Goal: Task Accomplishment & Management: Manage account settings

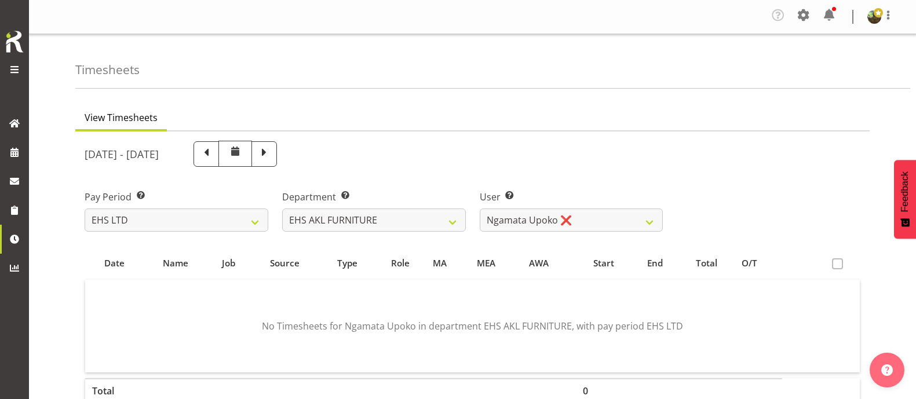
select select "7"
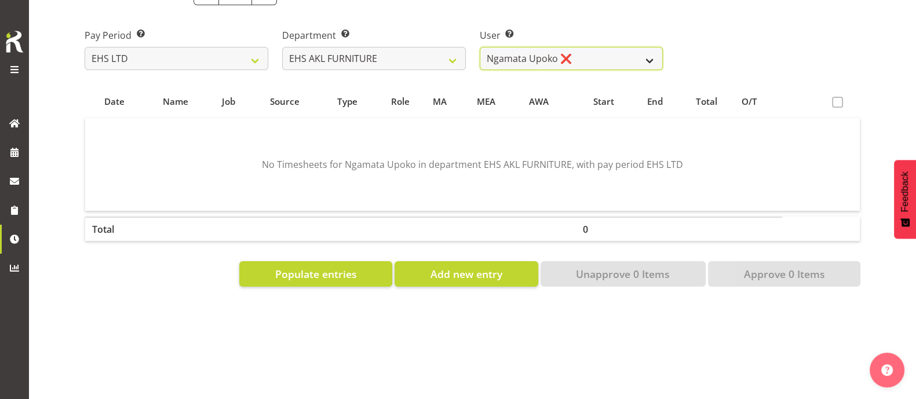
click at [588, 54] on select "[PERSON_NAME] ✔ [PERSON_NAME] ✔ [PERSON_NAME] ✔ [PERSON_NAME] ✔ [PERSON_NAME] ✔…" at bounding box center [572, 58] width 184 height 23
click at [480, 47] on select "[PERSON_NAME] ✔ [PERSON_NAME] ✔ [PERSON_NAME] ✔ [PERSON_NAME] ✔ [PERSON_NAME] ✔…" at bounding box center [572, 58] width 184 height 23
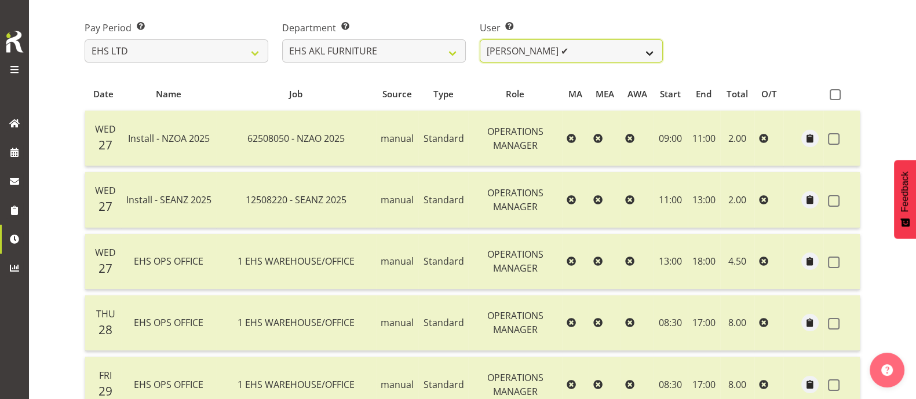
click at [594, 53] on select "[PERSON_NAME] ✔ [PERSON_NAME] ✔ [PERSON_NAME] ✔ [PERSON_NAME] ✔ [PERSON_NAME] ✔…" at bounding box center [572, 50] width 184 height 23
click at [480, 39] on select "[PERSON_NAME] ✔ [PERSON_NAME] ✔ [PERSON_NAME] ✔ [PERSON_NAME] ✔ [PERSON_NAME] ✔…" at bounding box center [572, 50] width 184 height 23
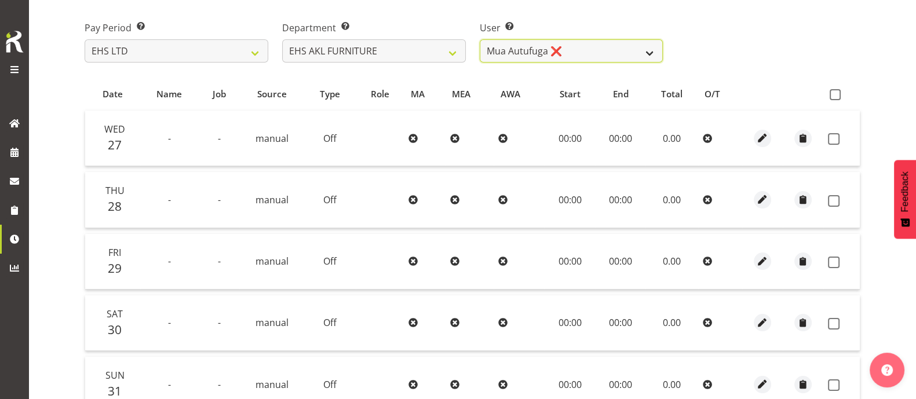
click at [607, 47] on select "[PERSON_NAME] ✔ [PERSON_NAME] ✔ [PERSON_NAME] ✔ [PERSON_NAME] ✔ [PERSON_NAME] ✔…" at bounding box center [572, 50] width 184 height 23
select select "3423"
click at [480, 39] on select "[PERSON_NAME] ✔ [PERSON_NAME] ✔ [PERSON_NAME] ✔ [PERSON_NAME] ✔ [PERSON_NAME] ✔…" at bounding box center [572, 50] width 184 height 23
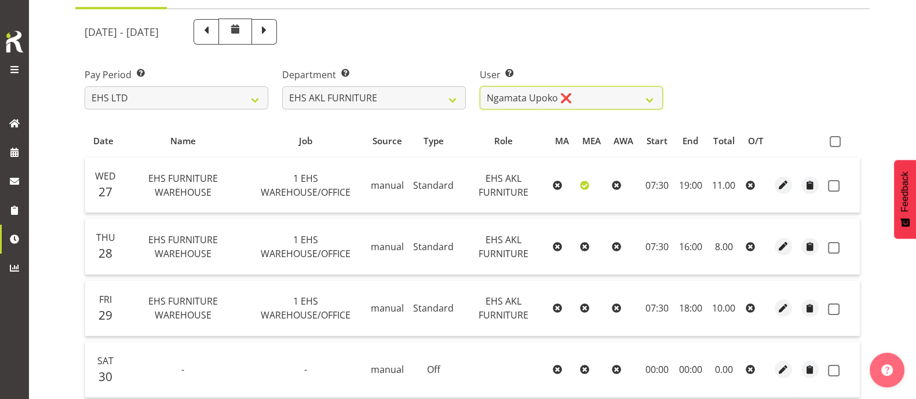
scroll to position [0, 0]
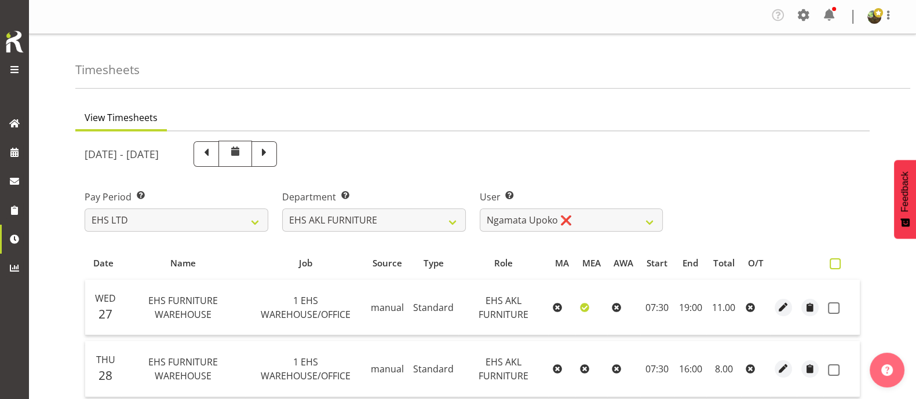
click at [835, 258] on span at bounding box center [834, 263] width 11 height 11
click at [835, 260] on input "checkbox" at bounding box center [833, 264] width 8 height 8
checkbox input "true"
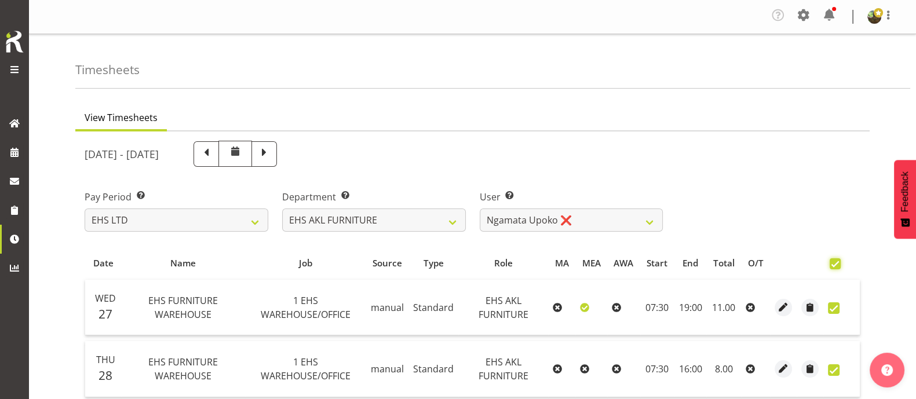
checkbox input "true"
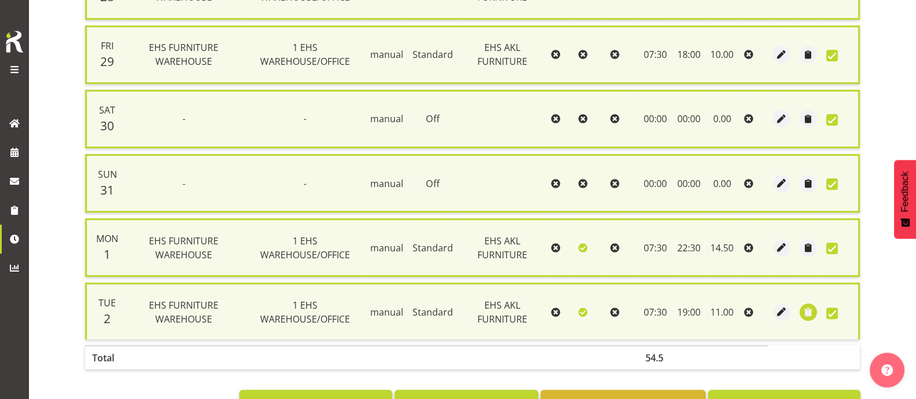
scroll to position [424, 0]
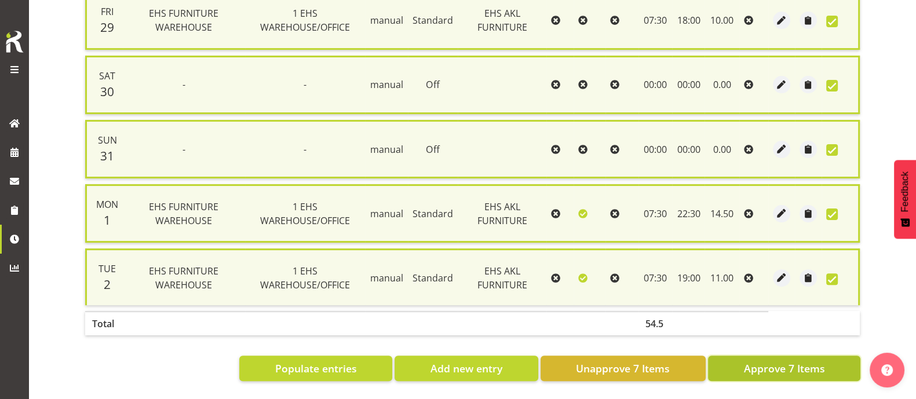
click at [801, 361] on span "Approve 7 Items" at bounding box center [783, 368] width 81 height 15
checkbox input "false"
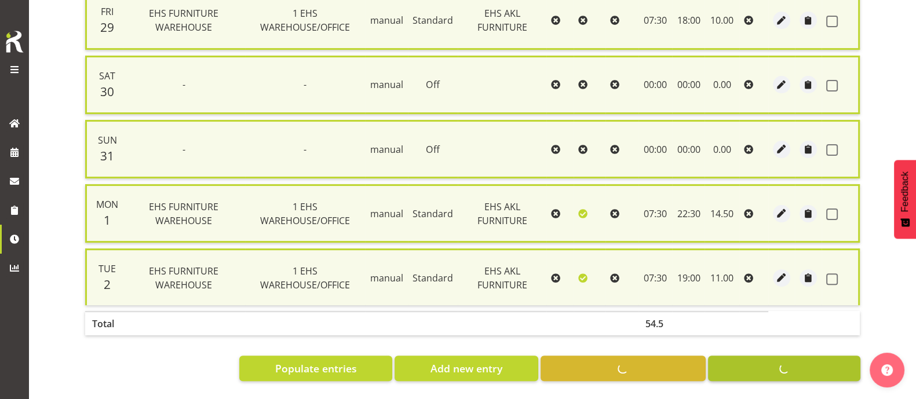
checkbox input "false"
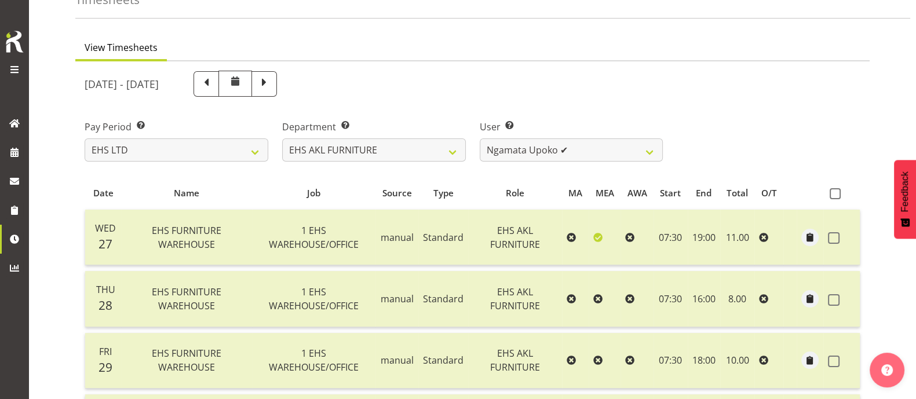
scroll to position [46, 0]
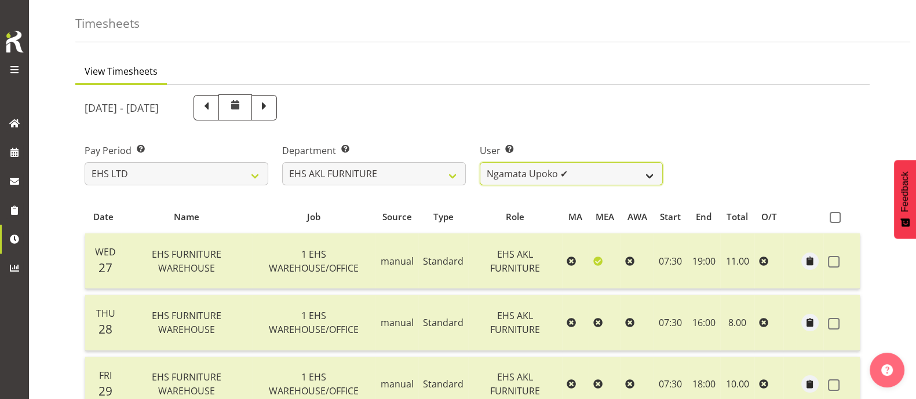
click at [619, 172] on select "[PERSON_NAME] ✔ [PERSON_NAME] ✔ [PERSON_NAME] ✔ [PERSON_NAME] ✔ [PERSON_NAME] ✔…" at bounding box center [572, 173] width 184 height 23
select select "8638"
click at [480, 162] on select "[PERSON_NAME] ✔ [PERSON_NAME] ✔ [PERSON_NAME] ✔ [PERSON_NAME] ✔ [PERSON_NAME] ✔…" at bounding box center [572, 173] width 184 height 23
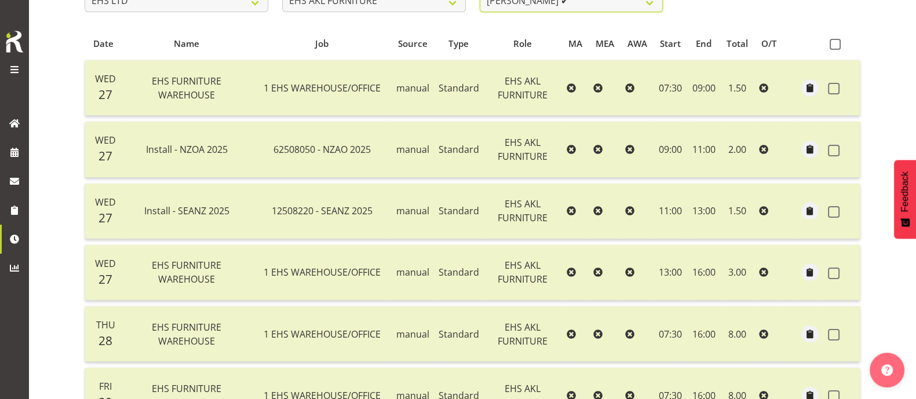
scroll to position [147, 0]
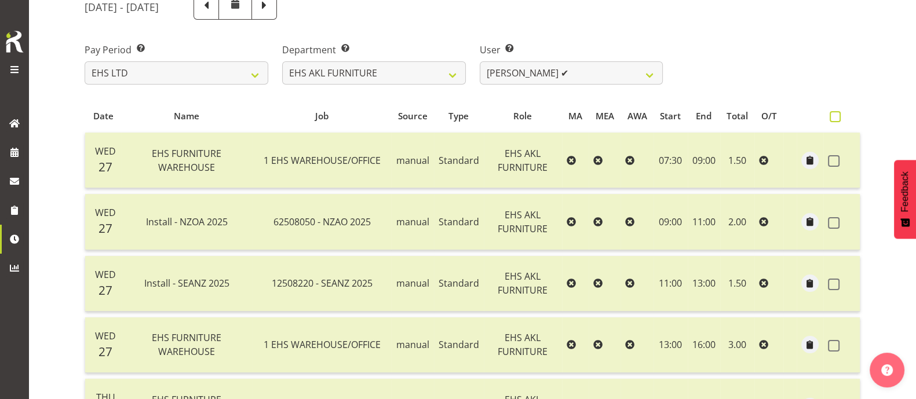
click at [836, 114] on span at bounding box center [834, 116] width 11 height 11
click at [836, 114] on input "checkbox" at bounding box center [833, 117] width 8 height 8
checkbox input "true"
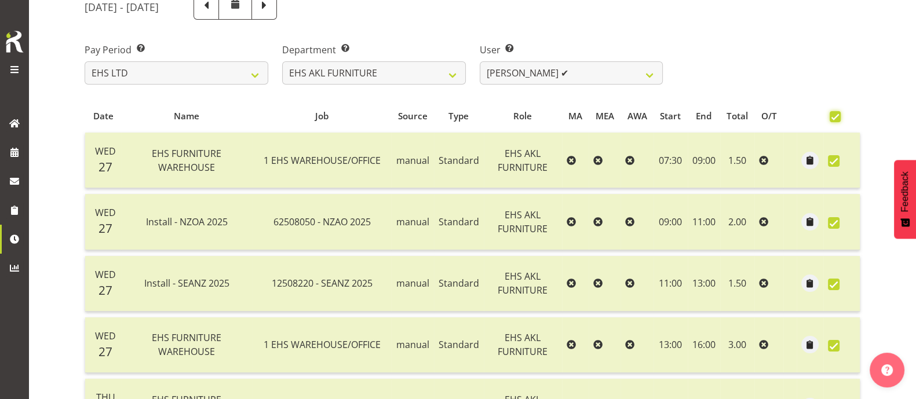
checkbox input "true"
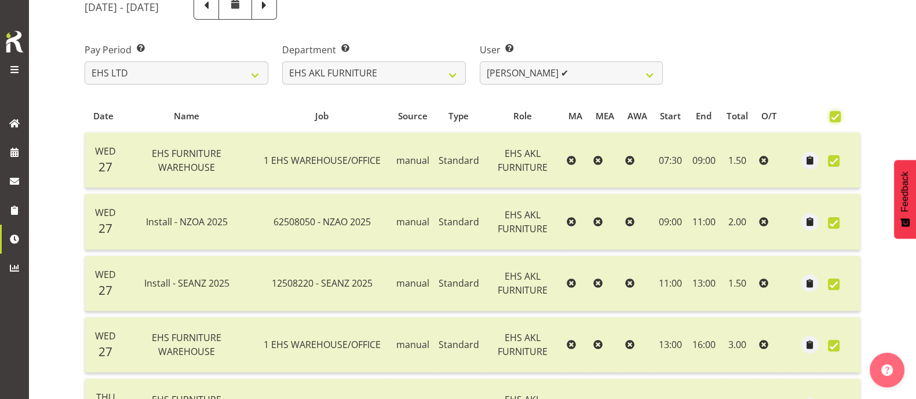
checkbox input "true"
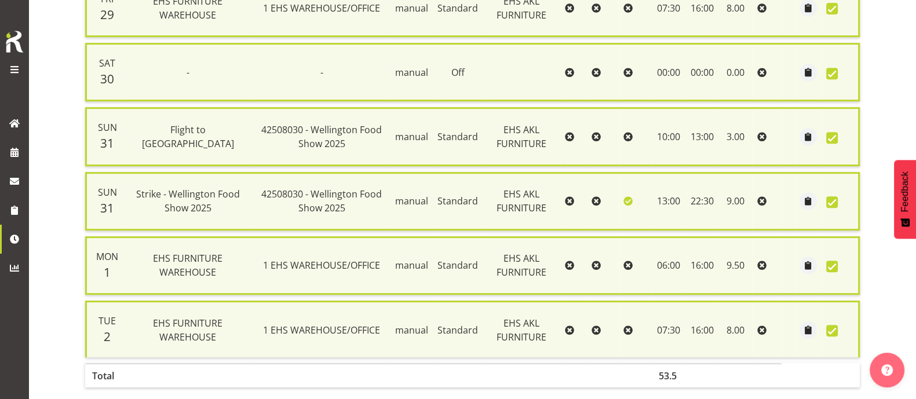
scroll to position [679, 0]
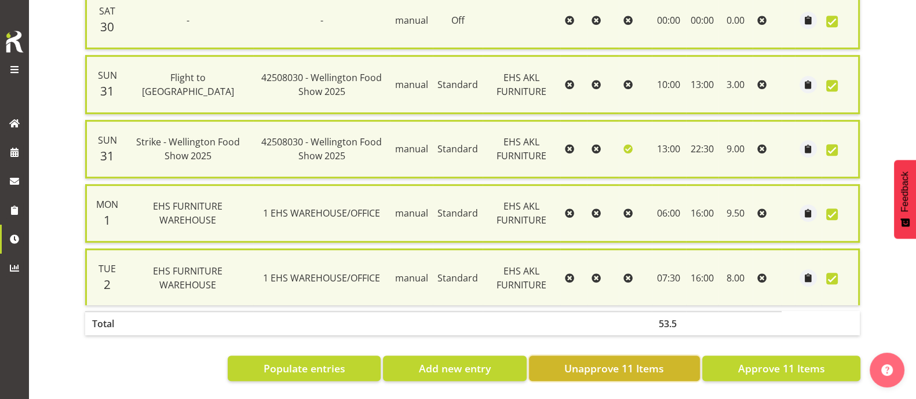
click at [595, 361] on span "Unapprove 11 Items" at bounding box center [614, 368] width 100 height 15
checkbox input "false"
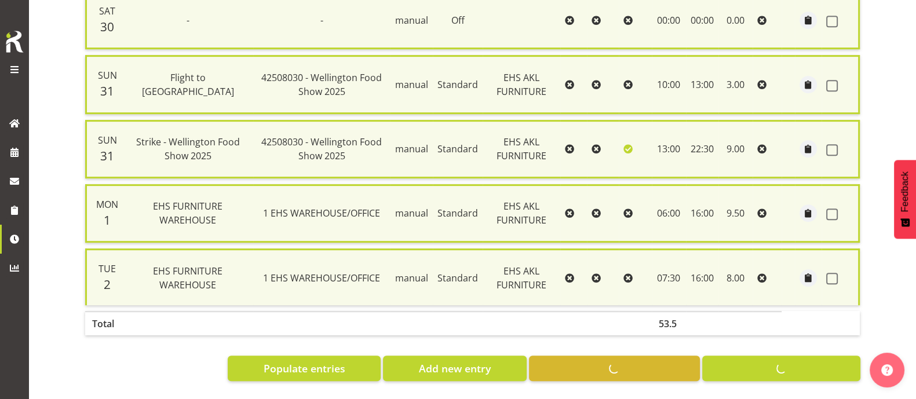
checkbox input "false"
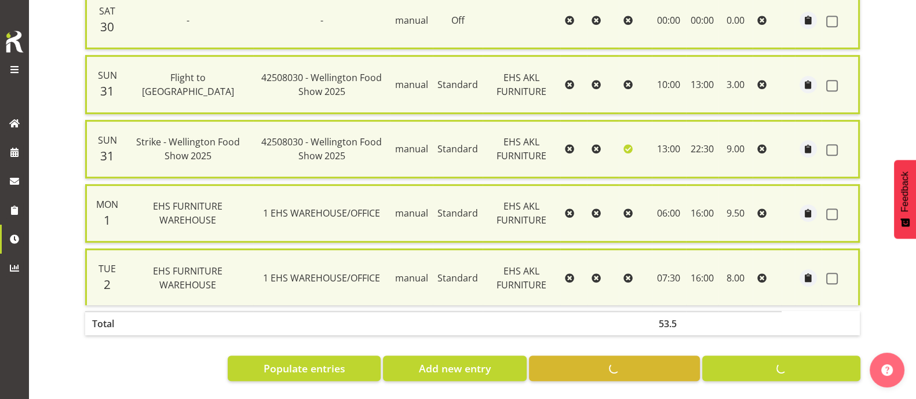
checkbox input "false"
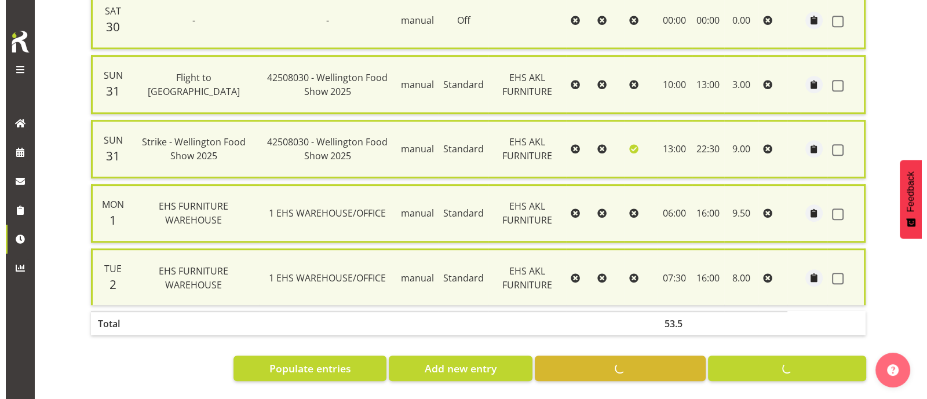
scroll to position [654, 0]
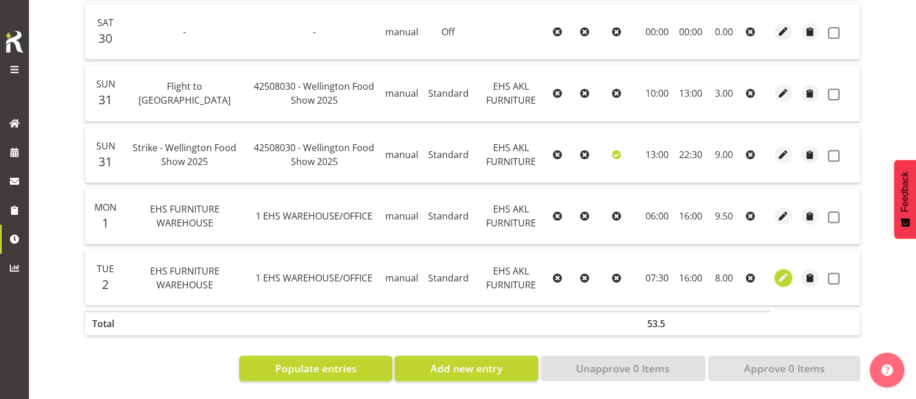
click at [780, 271] on span "button" at bounding box center [783, 277] width 13 height 13
select select "Standard"
select select "8"
select select "2025"
select select "16"
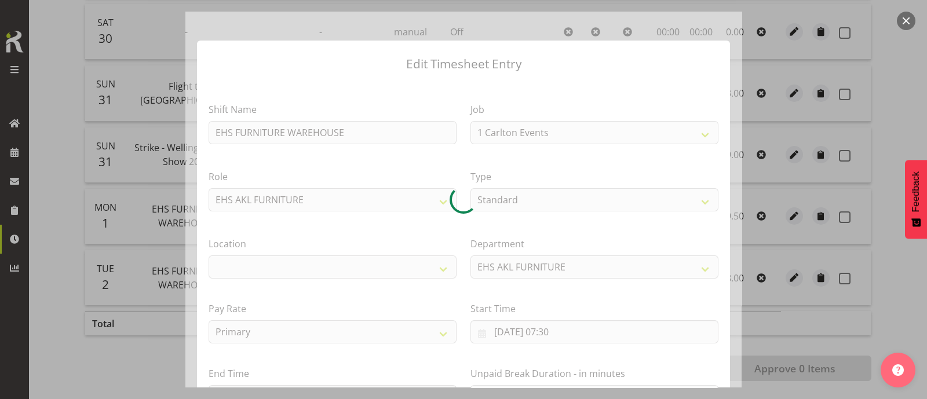
select select "69"
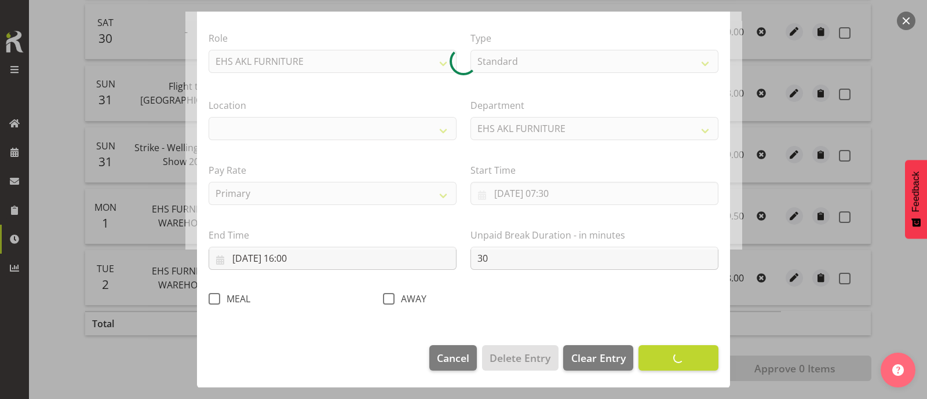
select select "35"
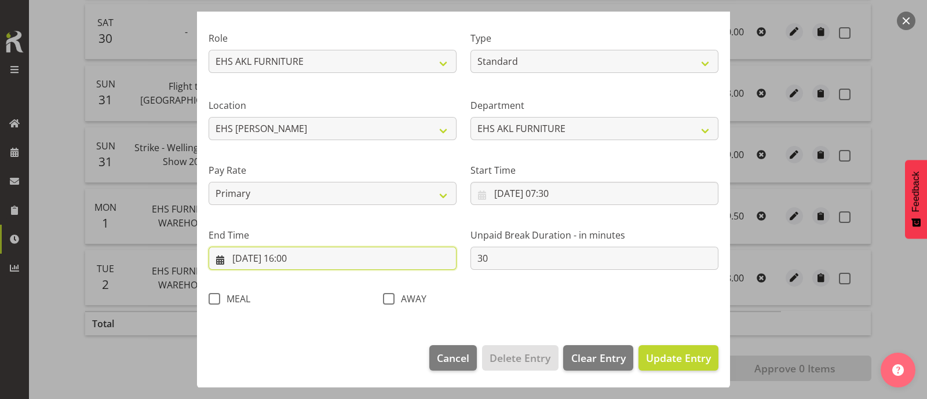
click at [292, 258] on input "[DATE] 16:00" at bounding box center [333, 258] width 248 height 23
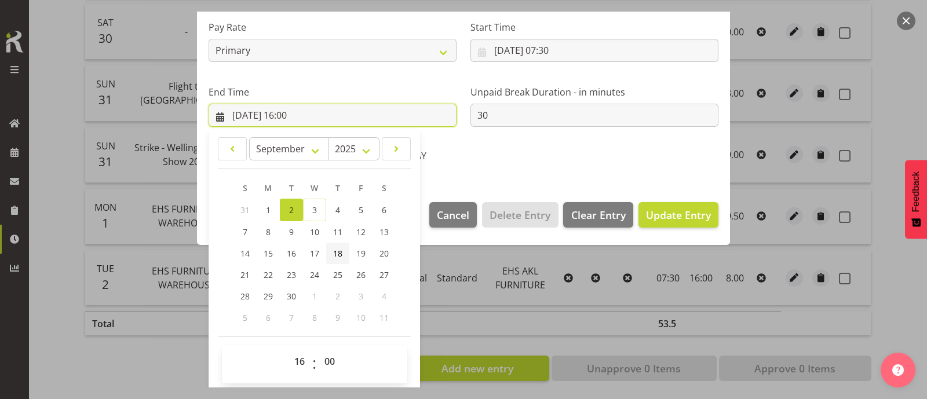
scroll to position [284, 0]
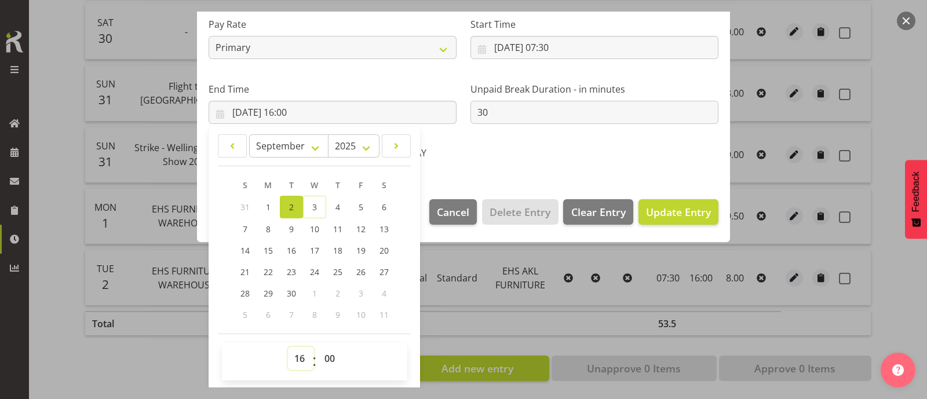
click at [299, 355] on select "00 01 02 03 04 05 06 07 08 09 10 11 12 13 14 15 16 17 18 19 20 21 22 23" at bounding box center [301, 358] width 26 height 23
select select "19"
click at [288, 347] on select "00 01 02 03 04 05 06 07 08 09 10 11 12 13 14 15 16 17 18 19 20 21 22 23" at bounding box center [301, 358] width 26 height 23
type input "[DATE] 19:00"
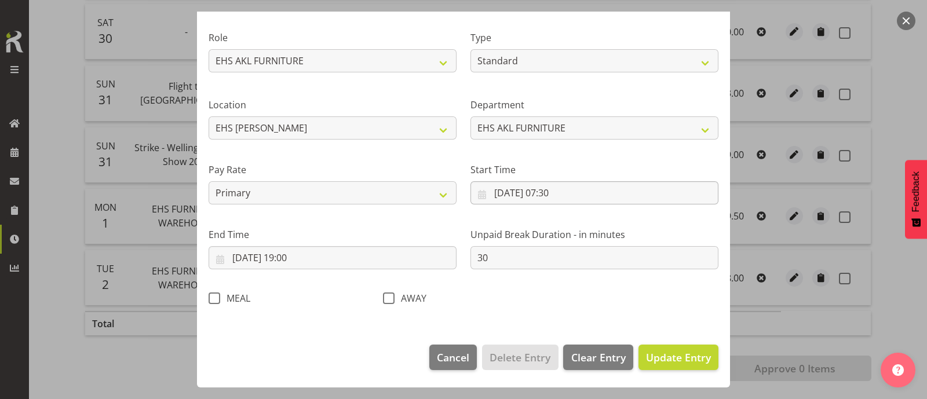
scroll to position [138, 0]
click at [672, 356] on span "Update Entry" at bounding box center [678, 358] width 65 height 14
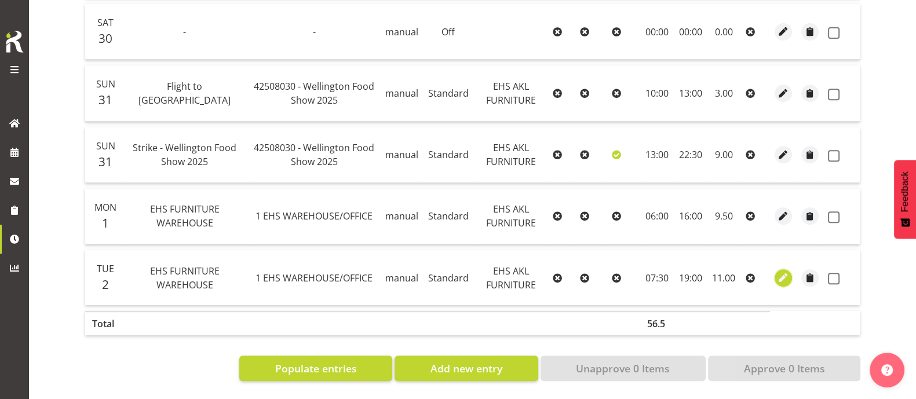
click at [786, 271] on span "button" at bounding box center [783, 277] width 13 height 13
select select "Standard"
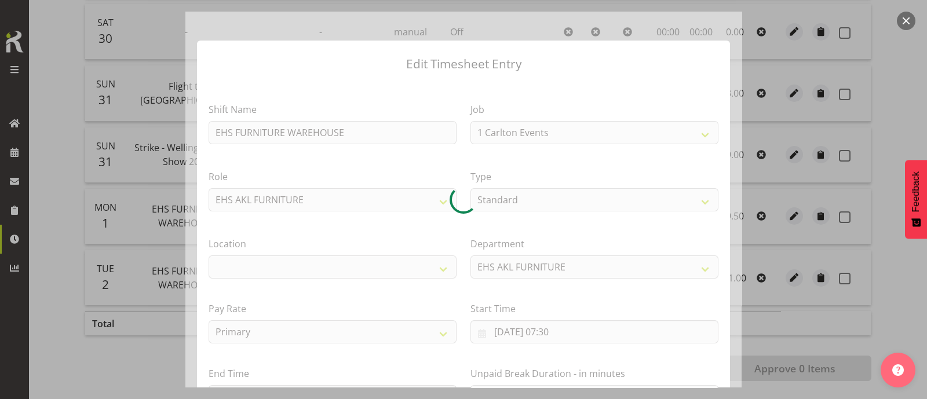
select select "69"
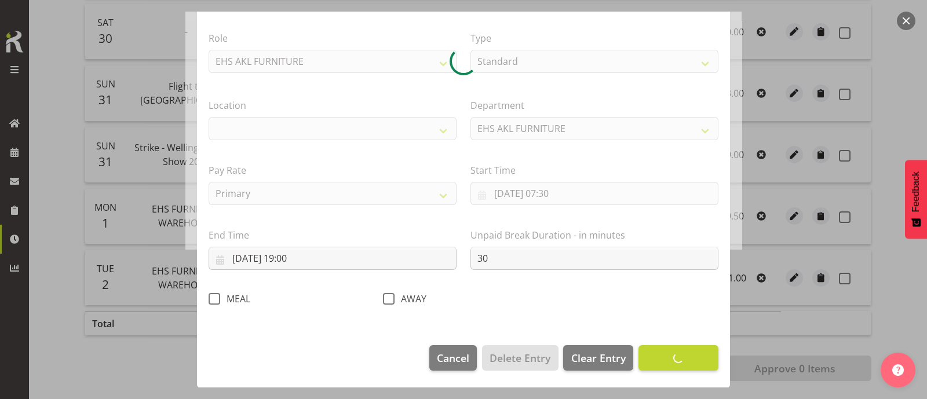
select select "35"
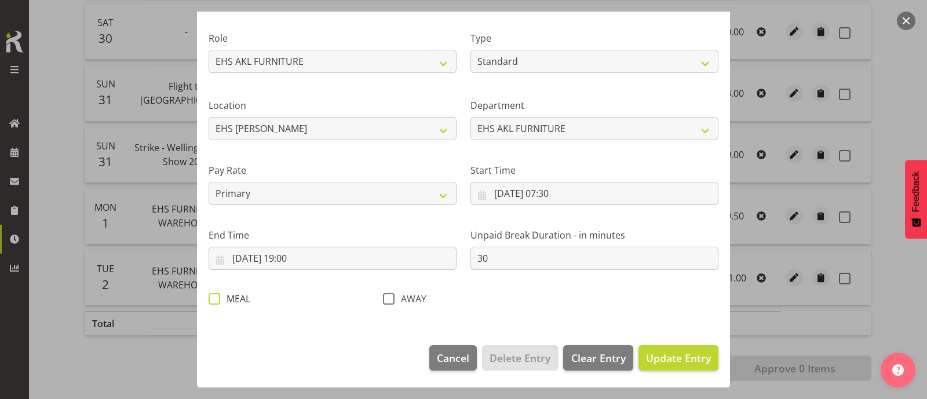
drag, startPoint x: 215, startPoint y: 299, endPoint x: 221, endPoint y: 300, distance: 5.8
click at [215, 299] on span at bounding box center [215, 299] width 12 height 12
click at [215, 299] on input "MEAL" at bounding box center [213, 299] width 8 height 8
checkbox input "true"
click at [672, 354] on span "Update Entry" at bounding box center [678, 358] width 65 height 14
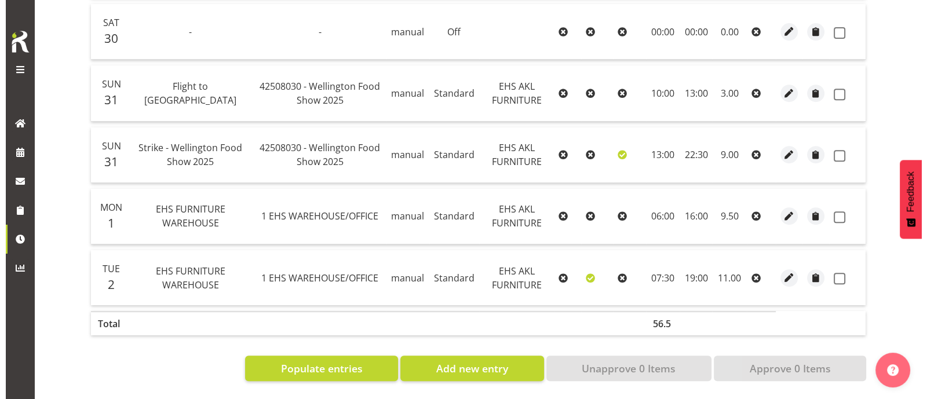
scroll to position [582, 0]
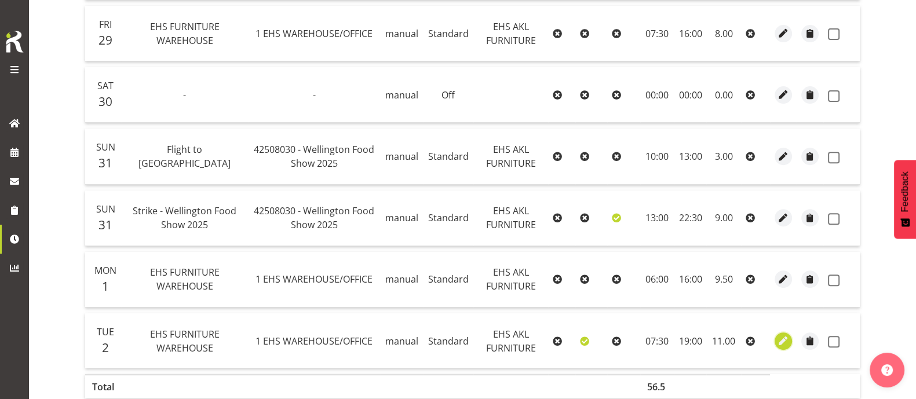
click at [786, 337] on span "button" at bounding box center [783, 340] width 13 height 13
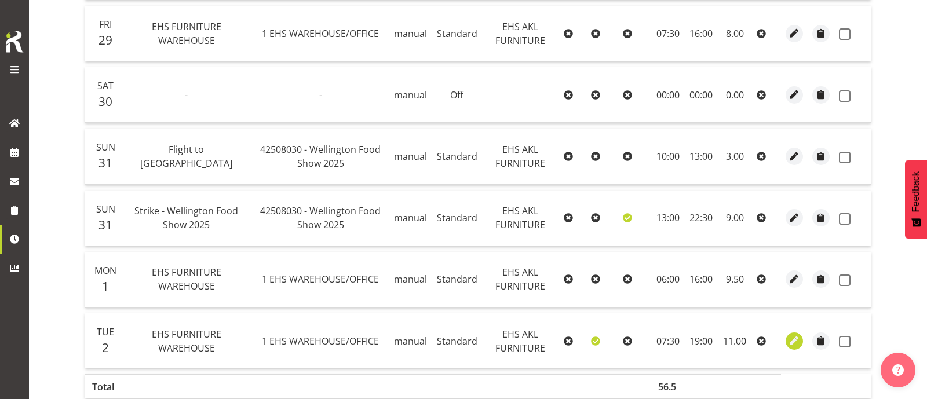
select select "Standard"
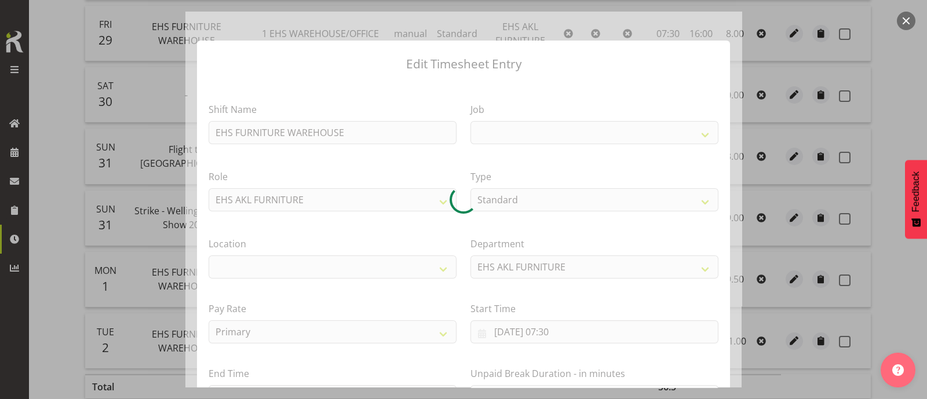
select select
select select "69"
select select "35"
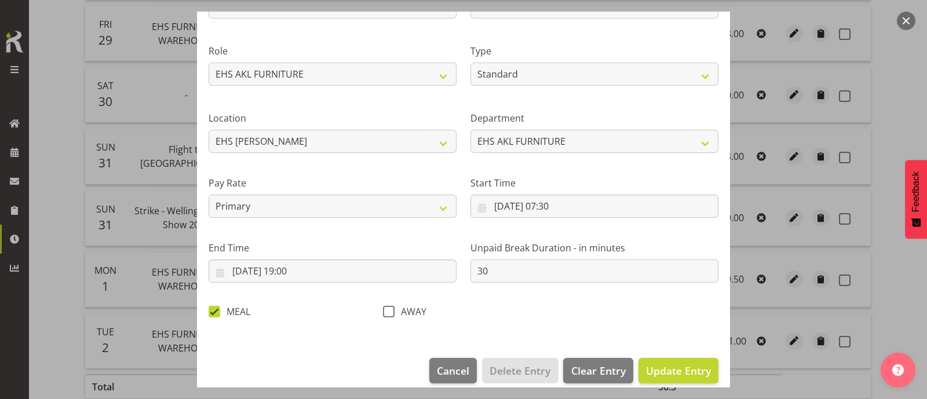
scroll to position [138, 0]
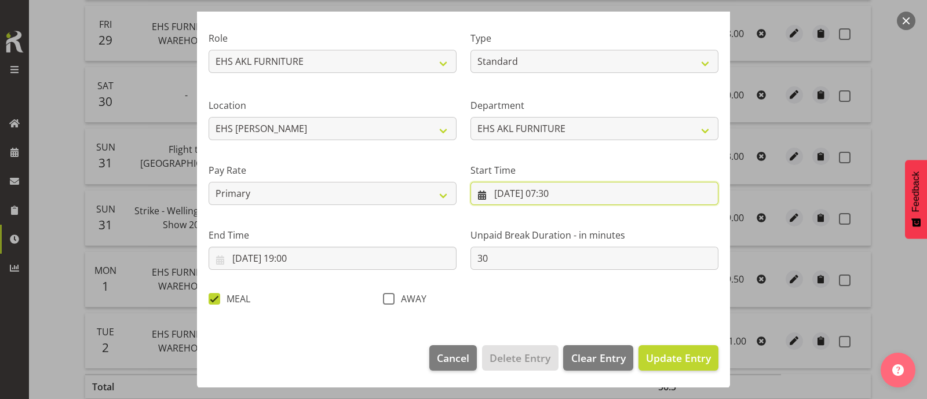
click at [554, 189] on input "[DATE] 07:30" at bounding box center [594, 193] width 248 height 23
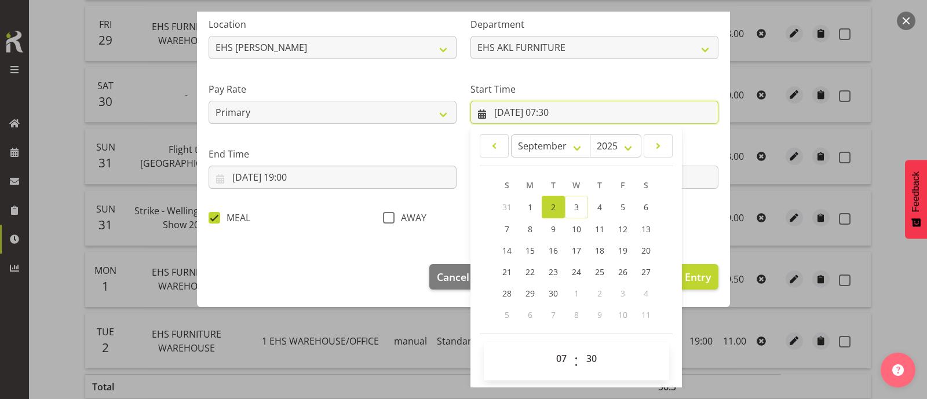
scroll to position [220, 0]
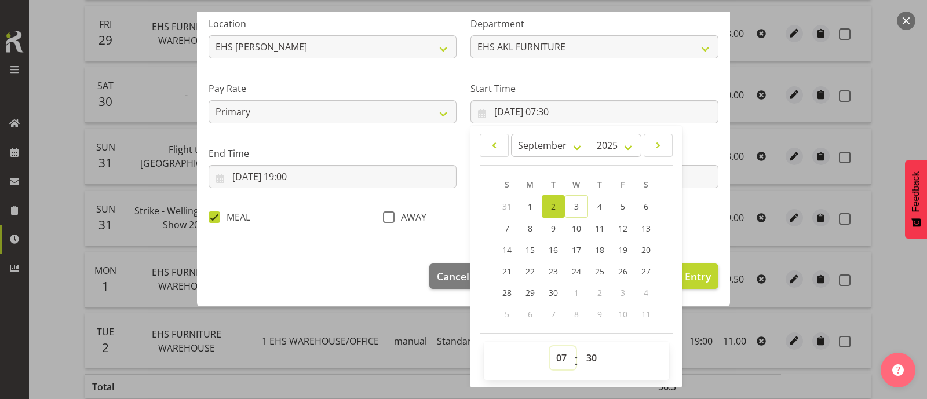
click at [557, 356] on select "00 01 02 03 04 05 06 07 08 09 10 11 12 13 14 15 16 17 18 19 20 21 22 23" at bounding box center [563, 357] width 26 height 23
select select "4"
click at [550, 346] on select "00 01 02 03 04 05 06 07 08 09 10 11 12 13 14 15 16 17 18 19 20 21 22 23" at bounding box center [563, 357] width 26 height 23
type input "[DATE] 04:30"
click at [704, 221] on div "Shift Name EHS FURNITURE WAREHOUSE Job 1 Carlton Events 1 [PERSON_NAME][GEOGRAP…" at bounding box center [464, 49] width 524 height 367
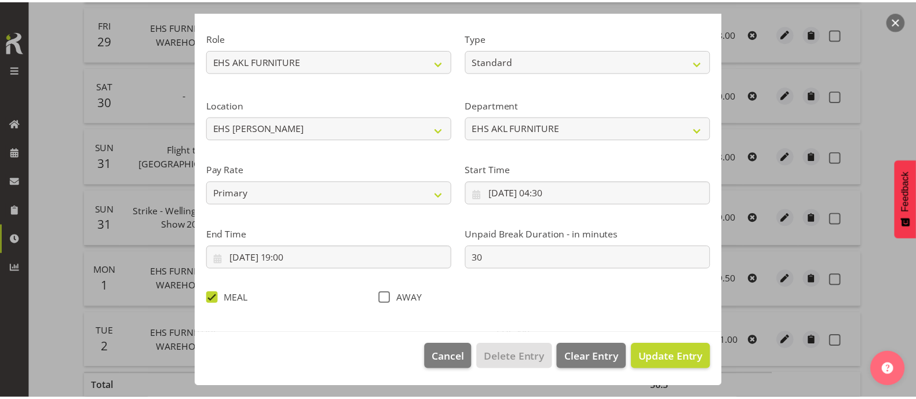
scroll to position [138, 0]
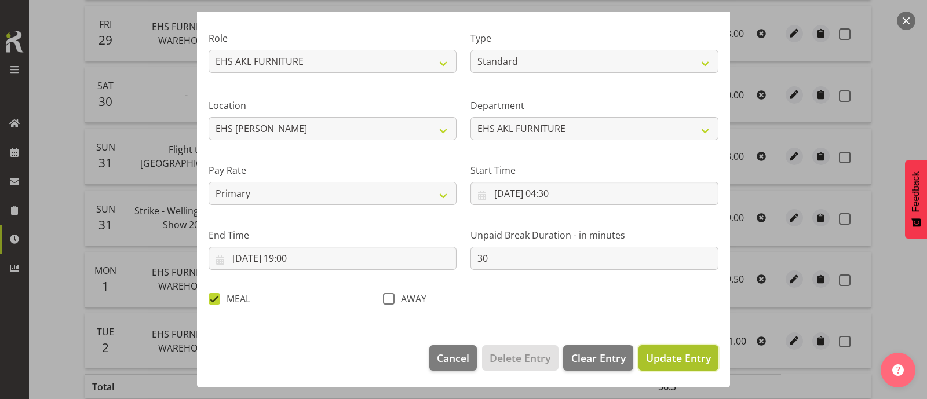
click at [665, 354] on span "Update Entry" at bounding box center [678, 358] width 65 height 14
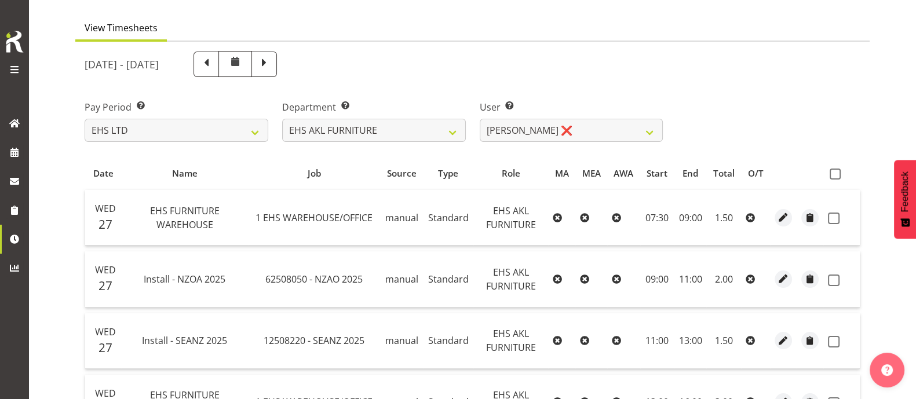
scroll to position [0, 0]
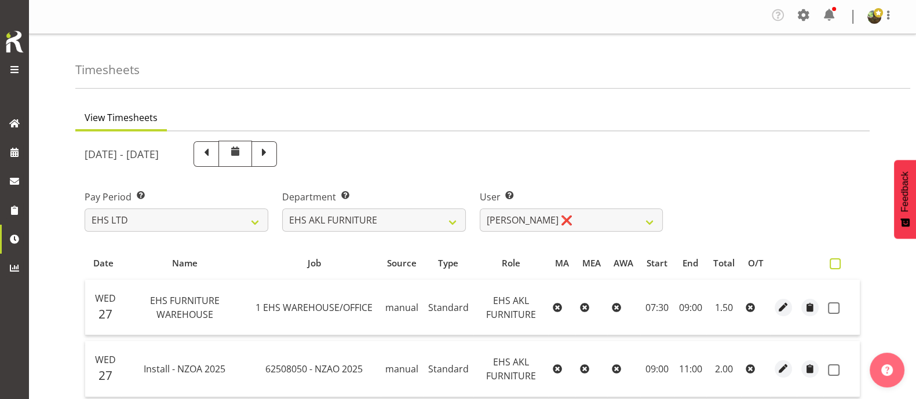
click at [840, 267] on label at bounding box center [837, 263] width 17 height 11
click at [837, 267] on input "checkbox" at bounding box center [833, 264] width 8 height 8
checkbox input "true"
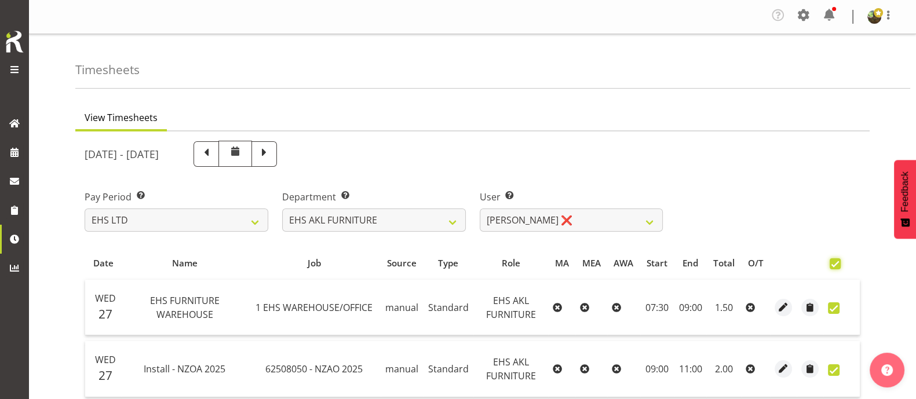
checkbox input "true"
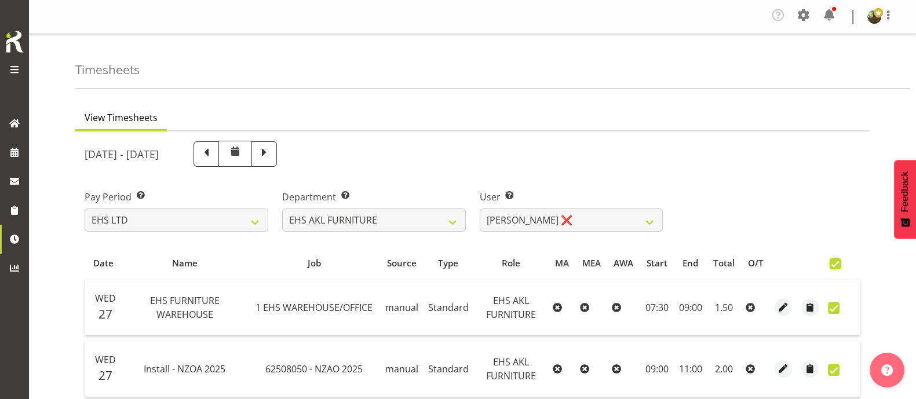
checkbox input "true"
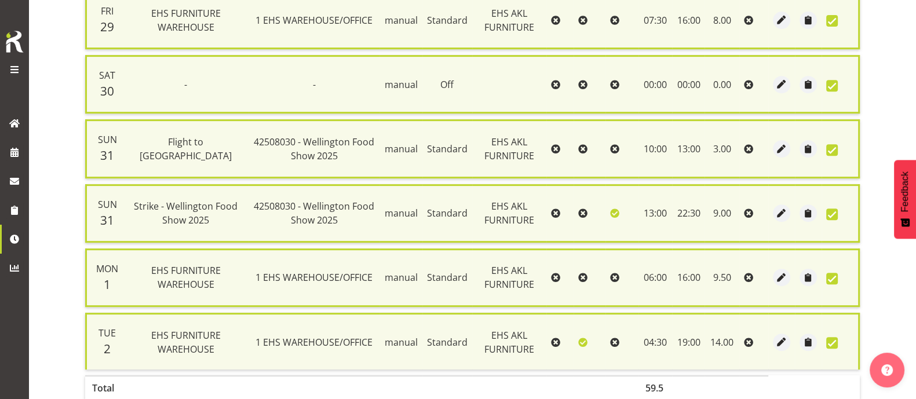
scroll to position [679, 0]
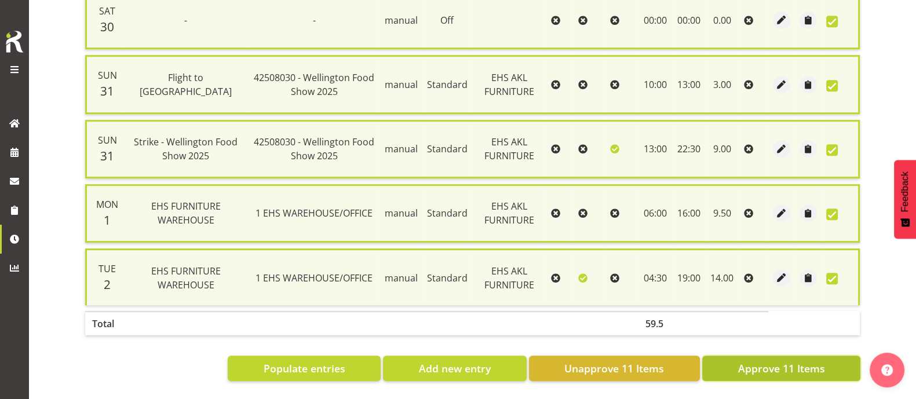
click at [818, 361] on span "Approve 11 Items" at bounding box center [780, 368] width 87 height 15
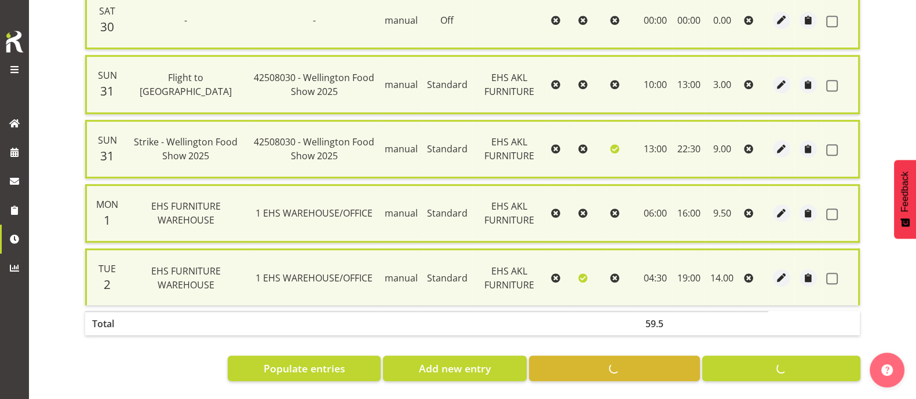
checkbox input "false"
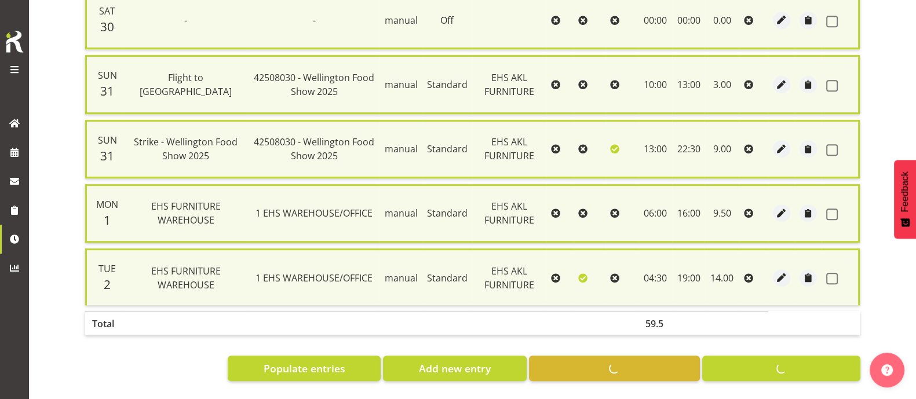
checkbox input "false"
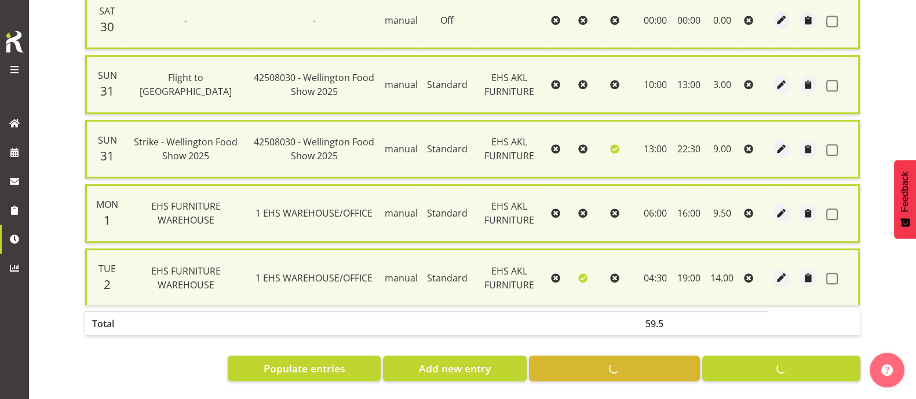
checkbox input "false"
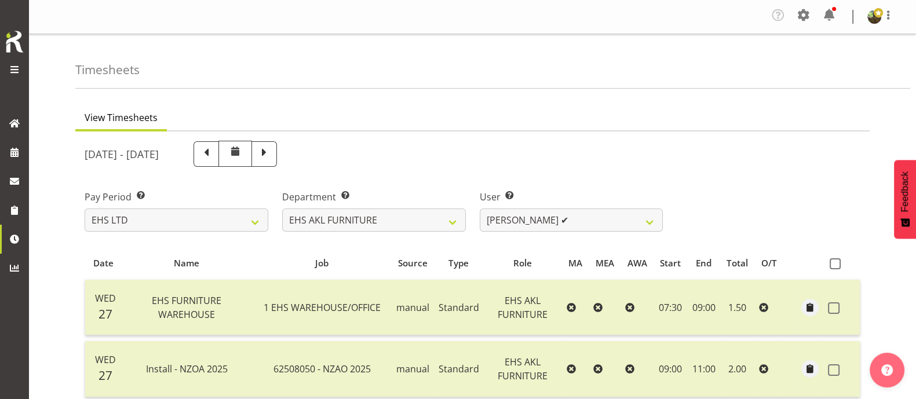
scroll to position [0, 0]
click at [587, 221] on select "[PERSON_NAME] ✔ [PERSON_NAME] ✔ [PERSON_NAME] ✔ [PERSON_NAME] ✔ [PERSON_NAME] ✔…" at bounding box center [572, 220] width 184 height 23
click at [480, 209] on select "[PERSON_NAME] ✔ [PERSON_NAME] ✔ [PERSON_NAME] ✔ [PERSON_NAME] ✔ [PERSON_NAME] ✔…" at bounding box center [572, 220] width 184 height 23
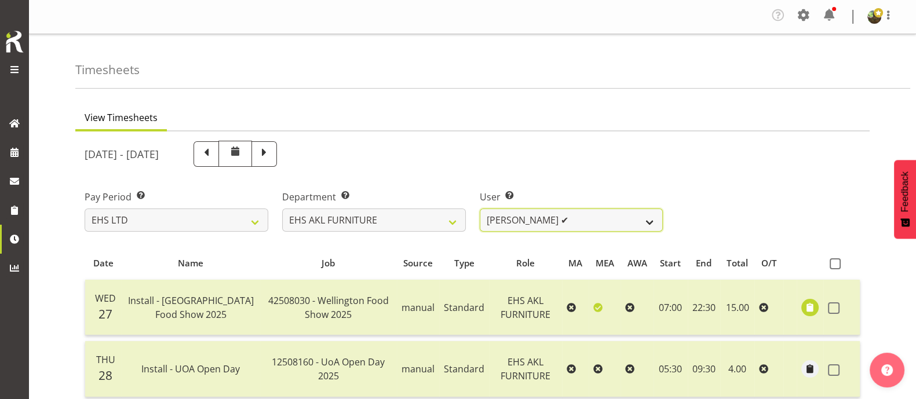
click at [617, 213] on select "[PERSON_NAME] ✔ [PERSON_NAME] ✔ [PERSON_NAME] ✔ [PERSON_NAME] ✔ [PERSON_NAME] ✔…" at bounding box center [572, 220] width 184 height 23
click at [480, 209] on select "[PERSON_NAME] ✔ [PERSON_NAME] ✔ [PERSON_NAME] ✔ [PERSON_NAME] ✔ [PERSON_NAME] ✔…" at bounding box center [572, 220] width 184 height 23
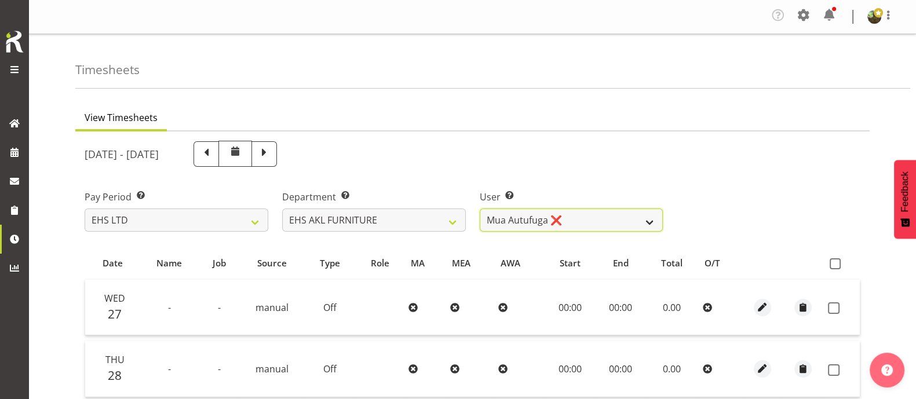
click at [634, 220] on select "[PERSON_NAME] ✔ [PERSON_NAME] ✔ [PERSON_NAME] ✔ [PERSON_NAME] ✔ [PERSON_NAME] ✔…" at bounding box center [572, 220] width 184 height 23
select select "11396"
click at [480, 209] on select "[PERSON_NAME] ✔ [PERSON_NAME] ✔ [PERSON_NAME] ✔ [PERSON_NAME] ✔ [PERSON_NAME] ✔…" at bounding box center [572, 220] width 184 height 23
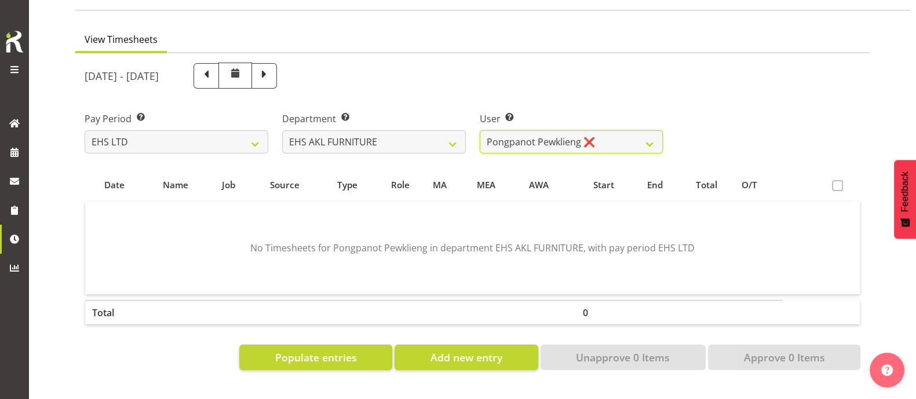
scroll to position [173, 0]
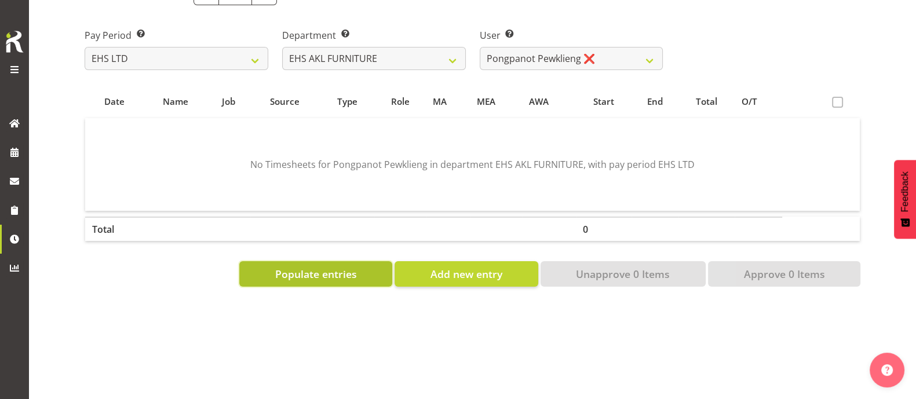
click at [334, 266] on span "Populate entries" at bounding box center [316, 273] width 82 height 15
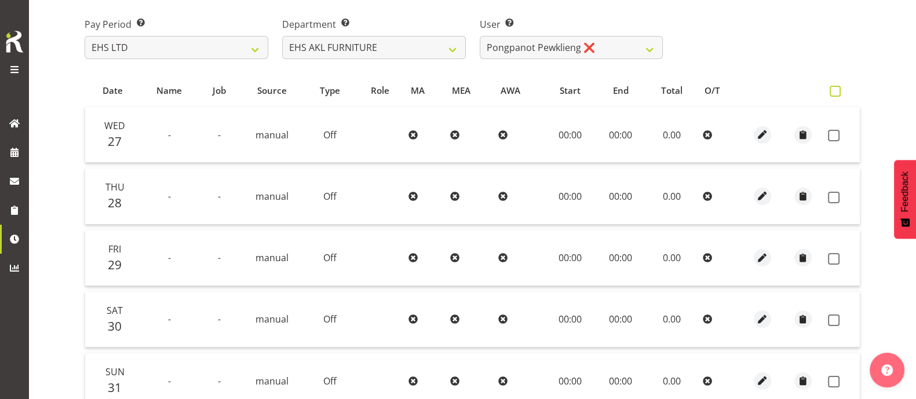
click at [835, 92] on span at bounding box center [834, 91] width 11 height 11
click at [835, 92] on input "checkbox" at bounding box center [833, 91] width 8 height 8
checkbox input "true"
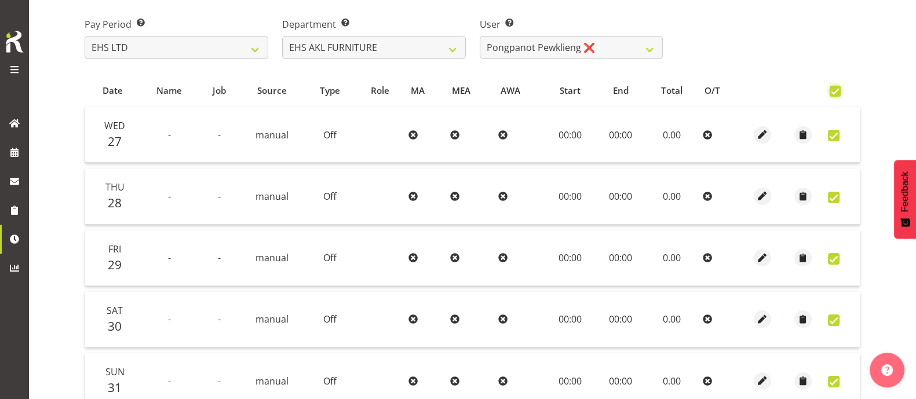
checkbox input "true"
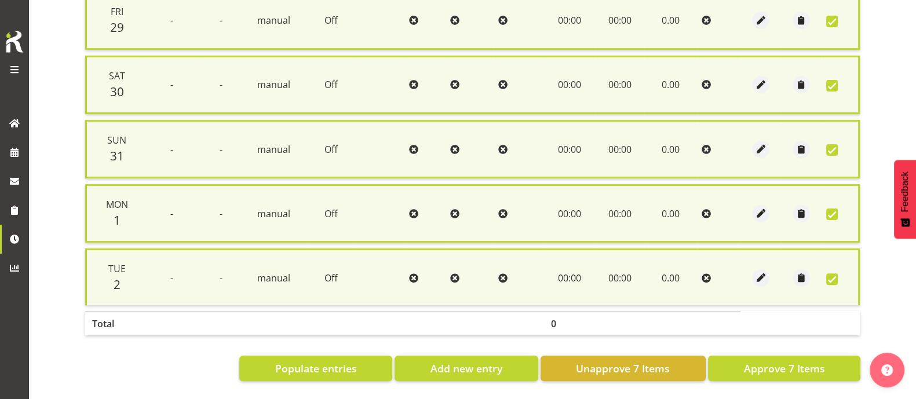
scroll to position [424, 0]
click at [785, 362] on span "Approve 7 Items" at bounding box center [783, 368] width 81 height 15
checkbox input "false"
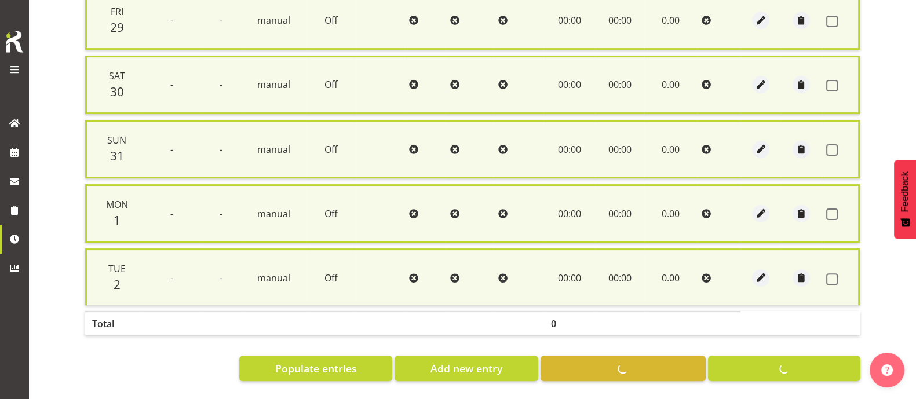
checkbox input "false"
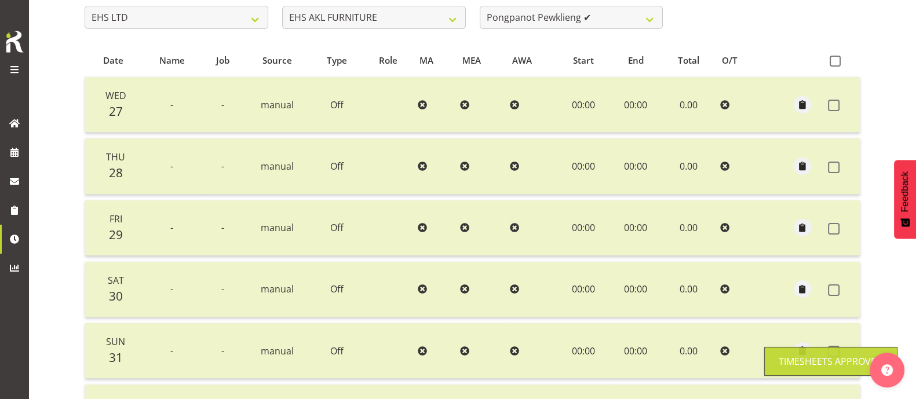
scroll to position [0, 0]
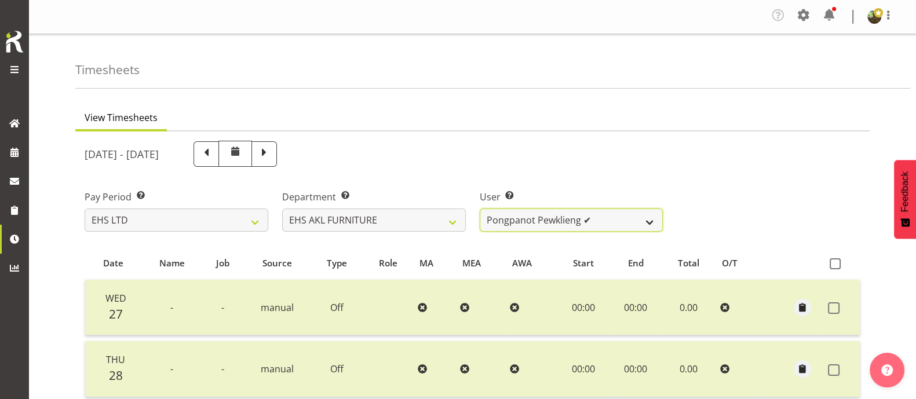
click at [610, 223] on select "[PERSON_NAME] ✔ [PERSON_NAME] ✔ [PERSON_NAME] ✔ [PERSON_NAME] ✔ [PERSON_NAME] ✔…" at bounding box center [572, 220] width 184 height 23
click at [480, 209] on select "[PERSON_NAME] ✔ [PERSON_NAME] ✔ [PERSON_NAME] ✔ [PERSON_NAME] ✔ [PERSON_NAME] ✔…" at bounding box center [572, 220] width 184 height 23
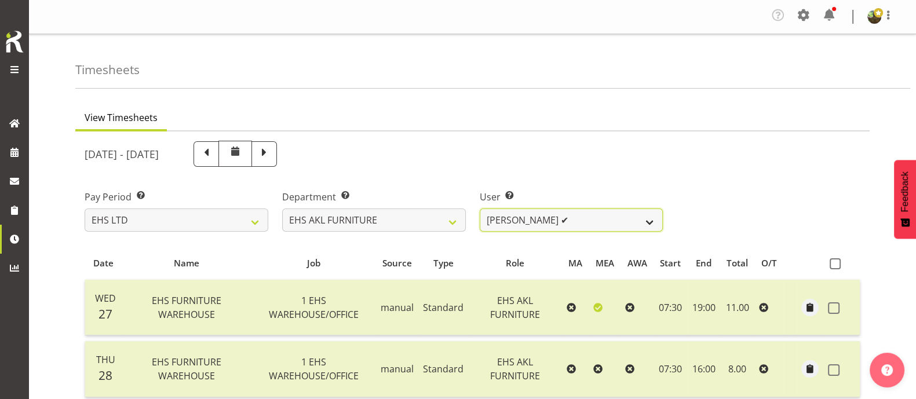
click at [584, 222] on select "[PERSON_NAME] ✔ [PERSON_NAME] ✔ [PERSON_NAME] ✔ [PERSON_NAME] ✔ [PERSON_NAME] ✔…" at bounding box center [572, 220] width 184 height 23
select select "10038"
click at [480, 209] on select "[PERSON_NAME] ✔ [PERSON_NAME] ✔ [PERSON_NAME] ✔ [PERSON_NAME] ✔ [PERSON_NAME] ✔…" at bounding box center [572, 220] width 184 height 23
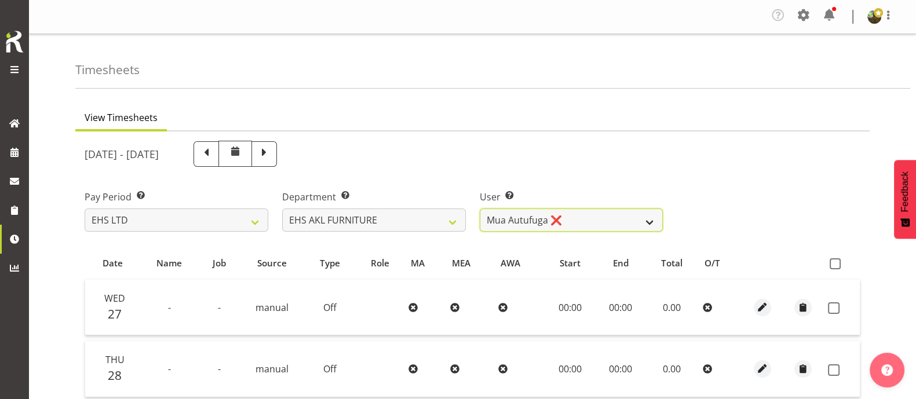
click at [630, 222] on select "[PERSON_NAME] ✔ [PERSON_NAME] ✔ [PERSON_NAME] ✔ [PERSON_NAME] ✔ [PERSON_NAME] ✔…" at bounding box center [572, 220] width 184 height 23
click at [712, 161] on div "[DATE] - [DATE]" at bounding box center [472, 154] width 789 height 40
click at [588, 222] on select "[PERSON_NAME] ✔ [PERSON_NAME] ✔ [PERSON_NAME] ✔ [PERSON_NAME] ✔ [PERSON_NAME] ✔…" at bounding box center [572, 220] width 184 height 23
click at [810, 194] on div "Pay Period Select which pay period you would like to view. SLP LTD EHS LTD DW L…" at bounding box center [472, 206] width 789 height 65
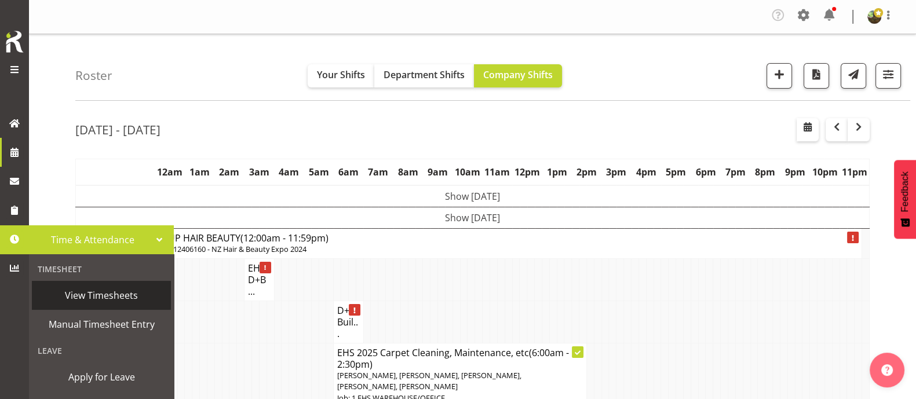
click at [103, 294] on span "View Timesheets" at bounding box center [101, 295] width 127 height 17
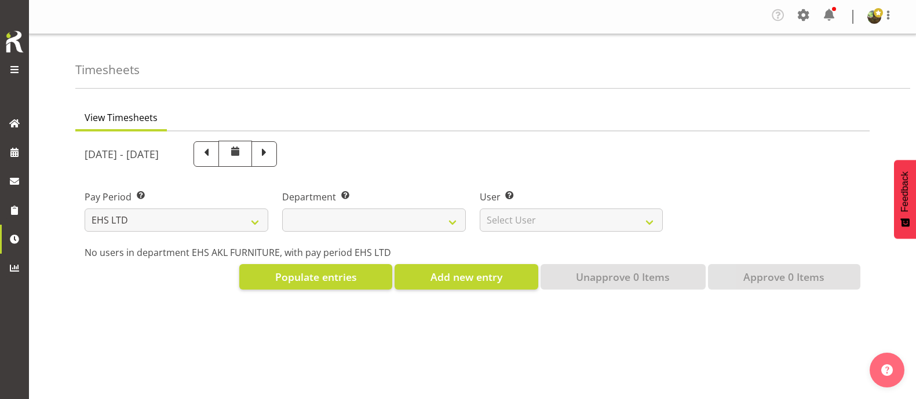
select select "7"
select select
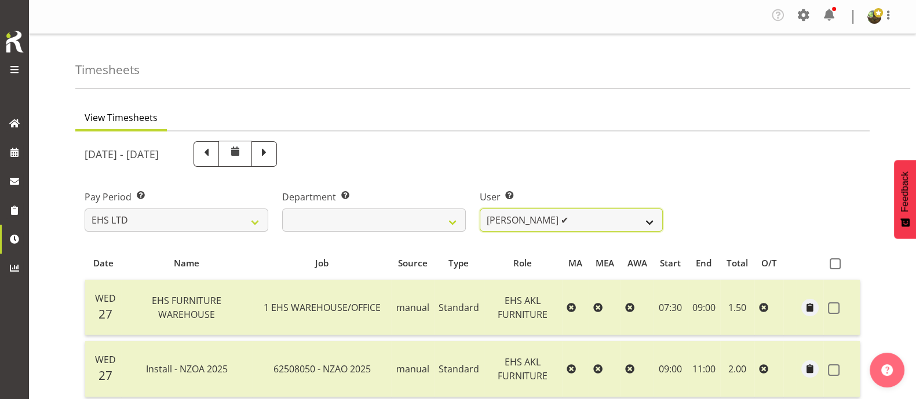
click at [608, 217] on select "[PERSON_NAME] ✔ [PERSON_NAME] ✔ [PERSON_NAME] ✔ [PERSON_NAME] ✔ [PERSON_NAME] ✔…" at bounding box center [572, 220] width 184 height 23
select select "10038"
click at [480, 209] on select "[PERSON_NAME] ✔ [PERSON_NAME] ✔ [PERSON_NAME] ✔ [PERSON_NAME] ✔ [PERSON_NAME] ✔…" at bounding box center [572, 220] width 184 height 23
